Goal: Task Accomplishment & Management: Use online tool/utility

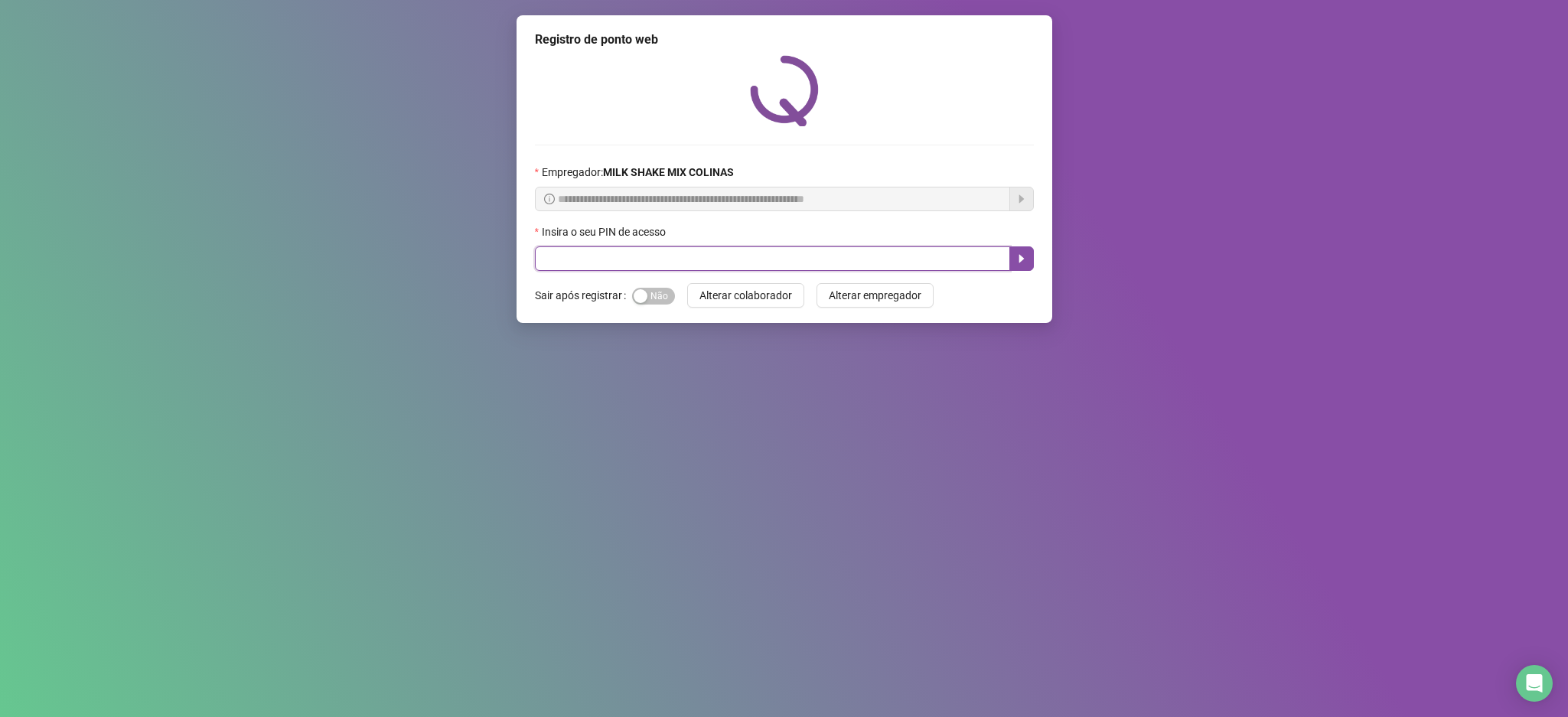
click at [542, 261] on input "text" at bounding box center [773, 258] width 475 height 24
type input "****"
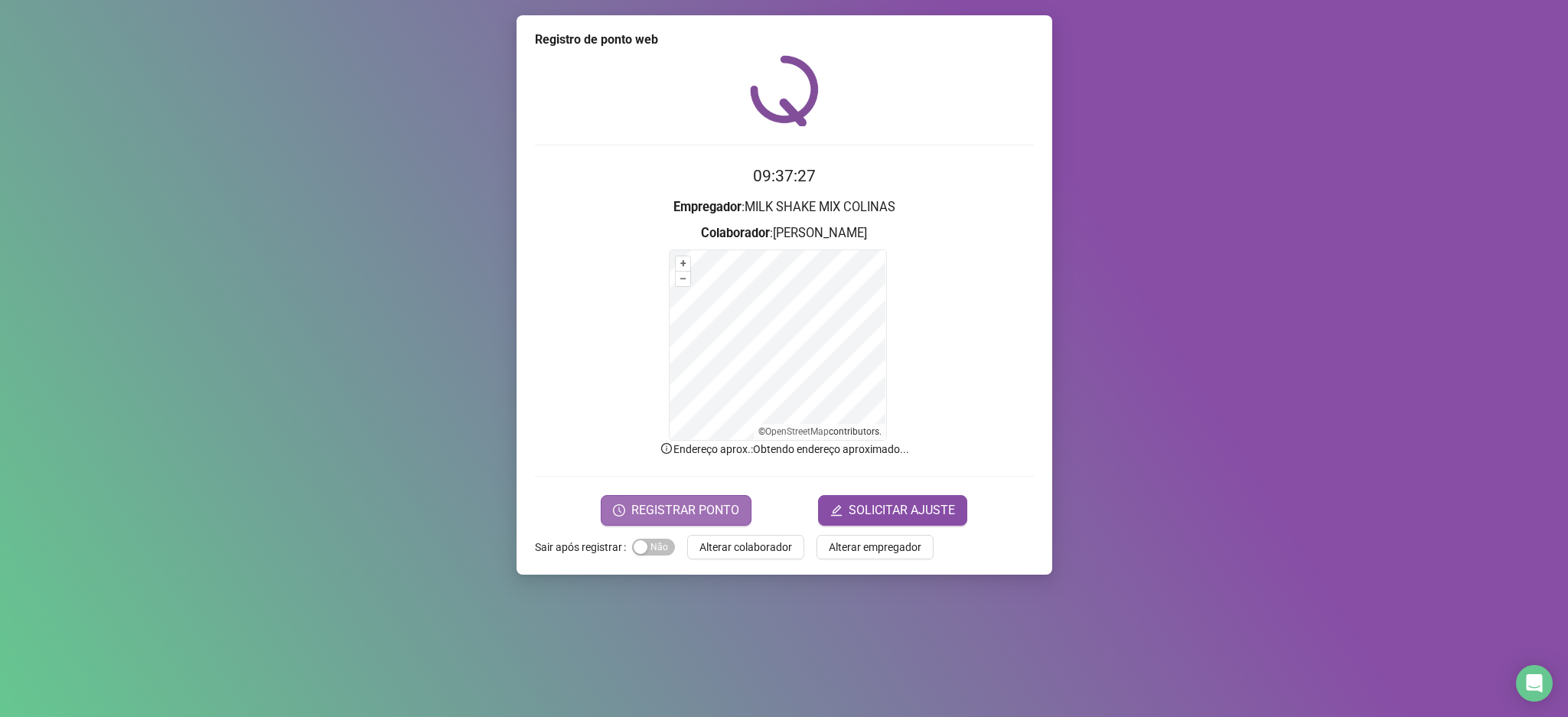
click at [622, 508] on icon "clock-circle" at bounding box center [619, 511] width 13 height 13
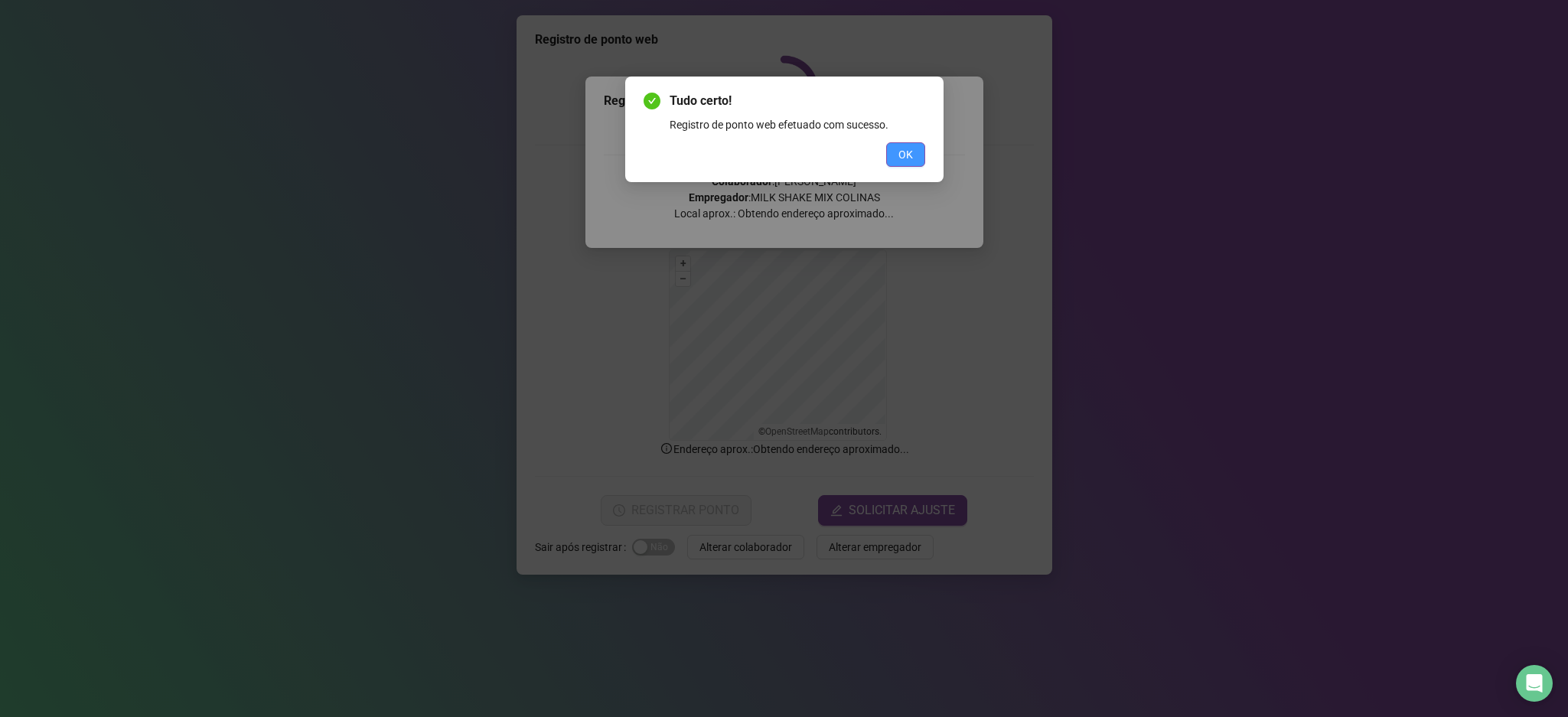
click at [905, 155] on span "OK" at bounding box center [906, 154] width 14 height 17
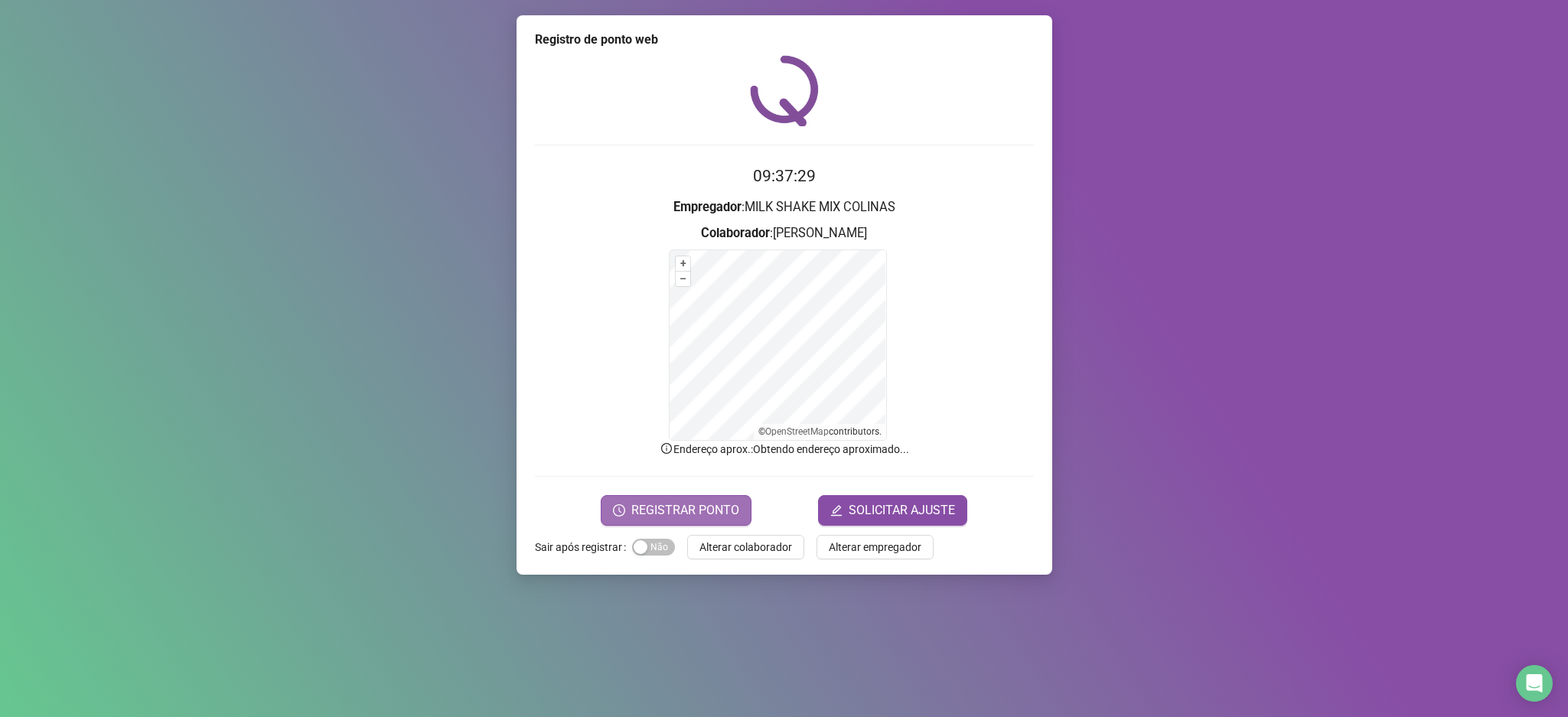
click at [639, 512] on span "REGISTRAR PONTO" at bounding box center [685, 510] width 108 height 18
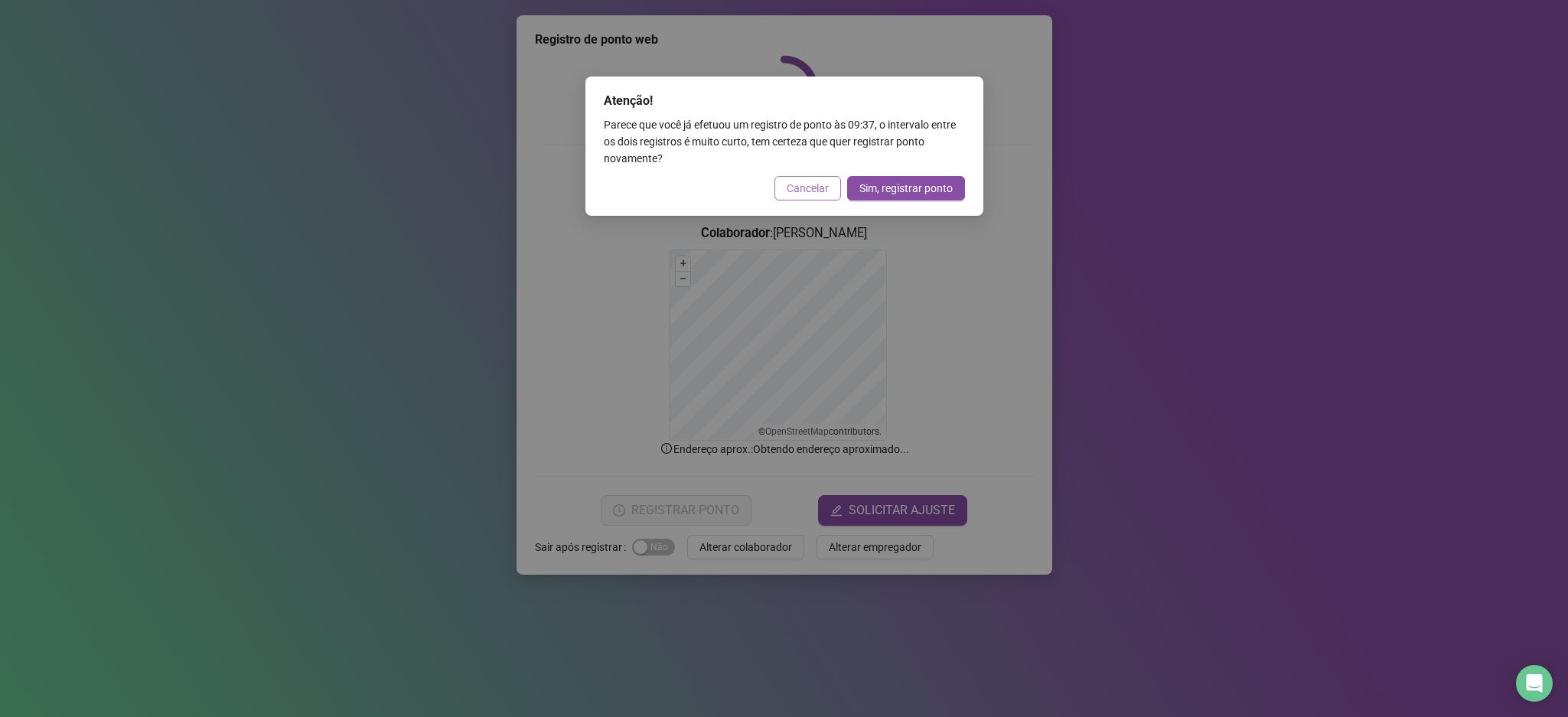
click at [824, 185] on span "Cancelar" at bounding box center [807, 188] width 42 height 17
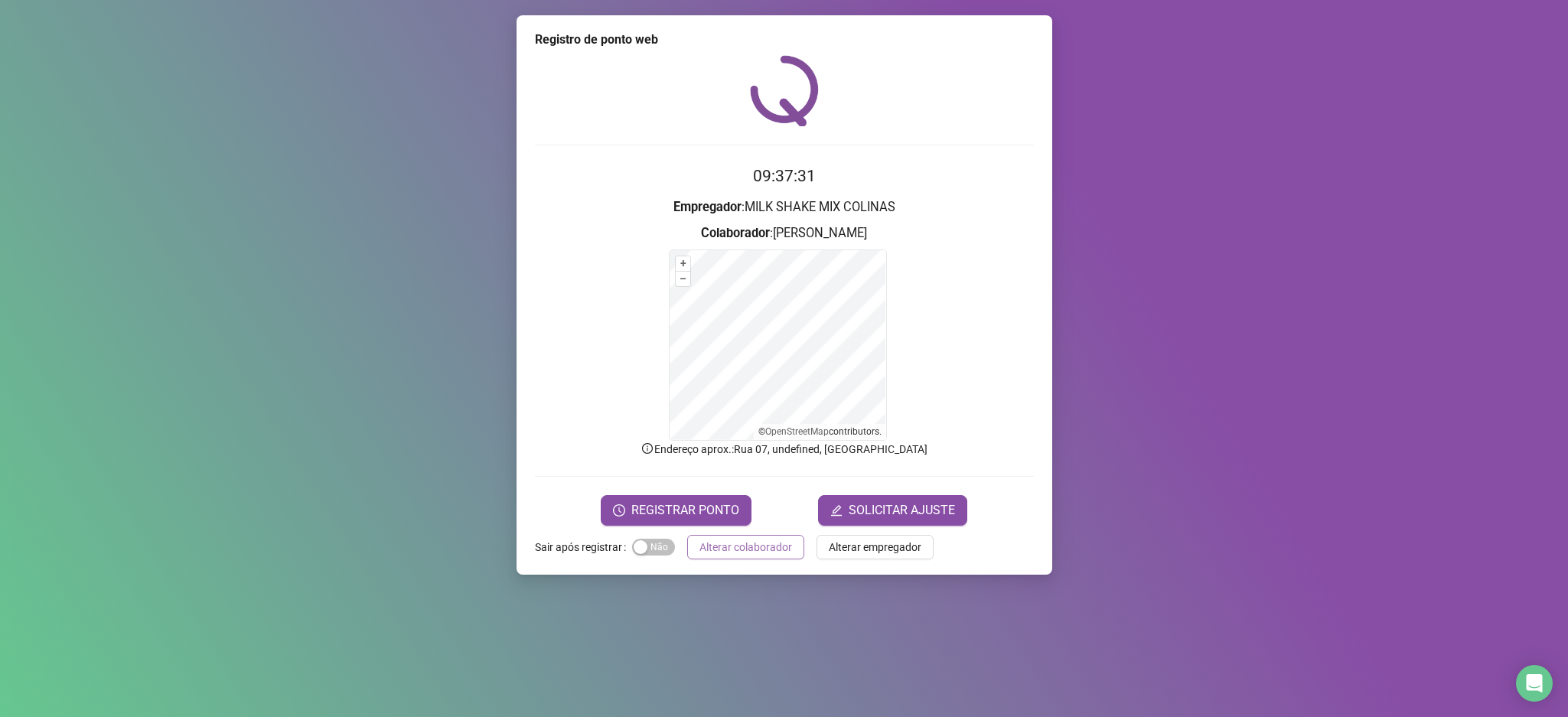
click at [723, 539] on span "Alterar colaborador" at bounding box center [745, 546] width 92 height 17
